Goal: Information Seeking & Learning: Learn about a topic

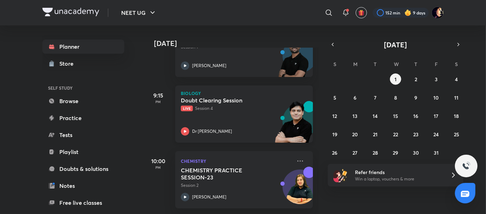
scroll to position [192, 0]
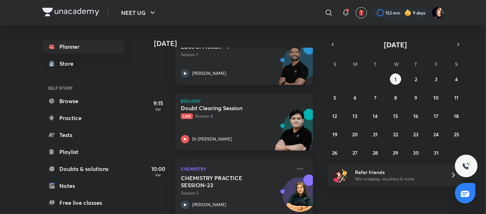
click at [219, 106] on h5 "Doubt Clearing Session" at bounding box center [225, 107] width 88 height 7
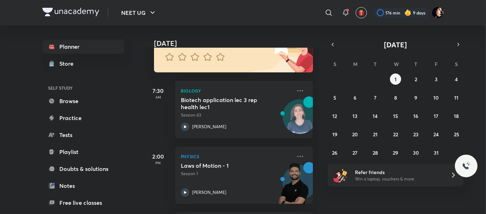
scroll to position [73, 0]
click at [412, 80] on button "2" at bounding box center [415, 78] width 11 height 11
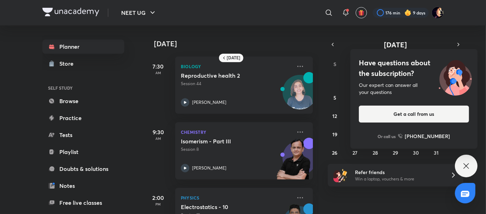
click at [465, 168] on icon at bounding box center [466, 166] width 8 height 8
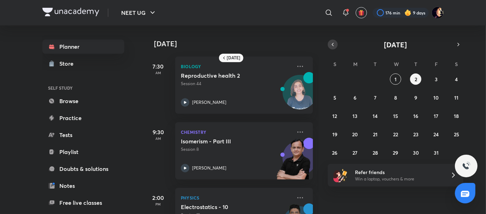
click at [331, 46] on icon "button" at bounding box center [333, 44] width 6 height 6
click at [373, 151] on abbr "30" at bounding box center [375, 152] width 6 height 7
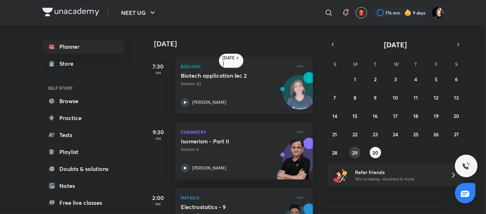
click at [357, 155] on abbr "29" at bounding box center [354, 152] width 5 height 7
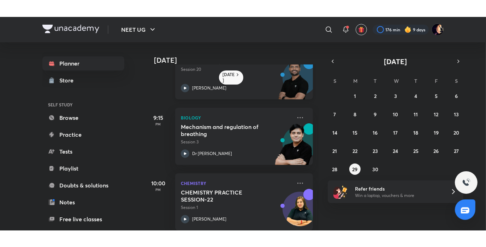
scroll to position [96, 0]
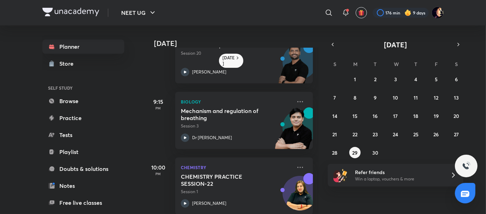
drag, startPoint x: 244, startPoint y: 137, endPoint x: 149, endPoint y: 90, distance: 106.4
click at [149, 90] on div "9:15 PM Biology Mechanism and regulation of breathing Session 3 Dr Amit Gupta" at bounding box center [228, 116] width 169 height 66
click at [206, 112] on h5 "Mechanism and regulation of breathing" at bounding box center [225, 114] width 88 height 14
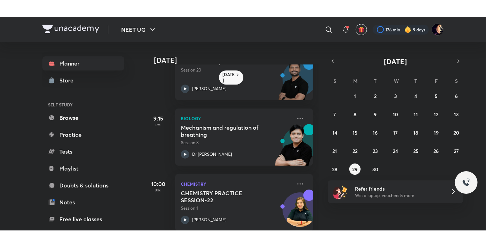
scroll to position [74, 0]
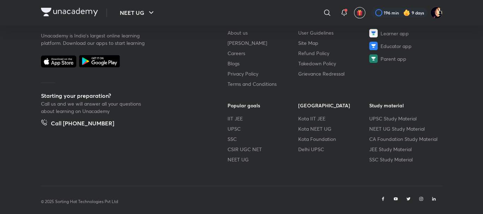
scroll to position [456, 0]
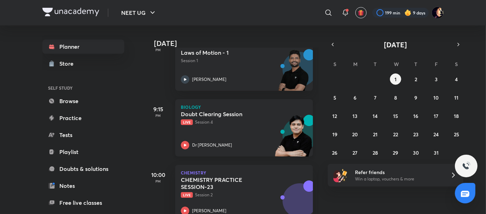
scroll to position [205, 0]
